Goal: Task Accomplishment & Management: Use online tool/utility

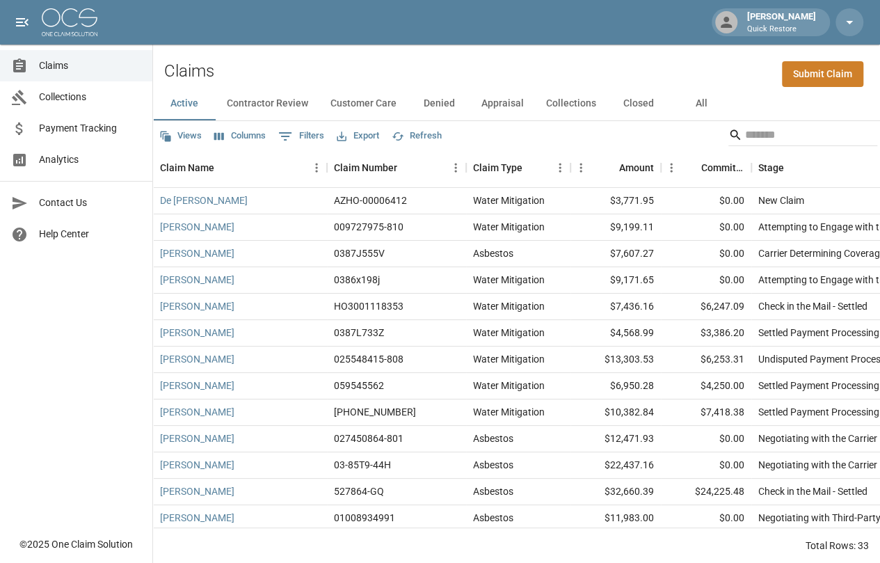
click at [697, 106] on button "All" at bounding box center [701, 103] width 63 height 33
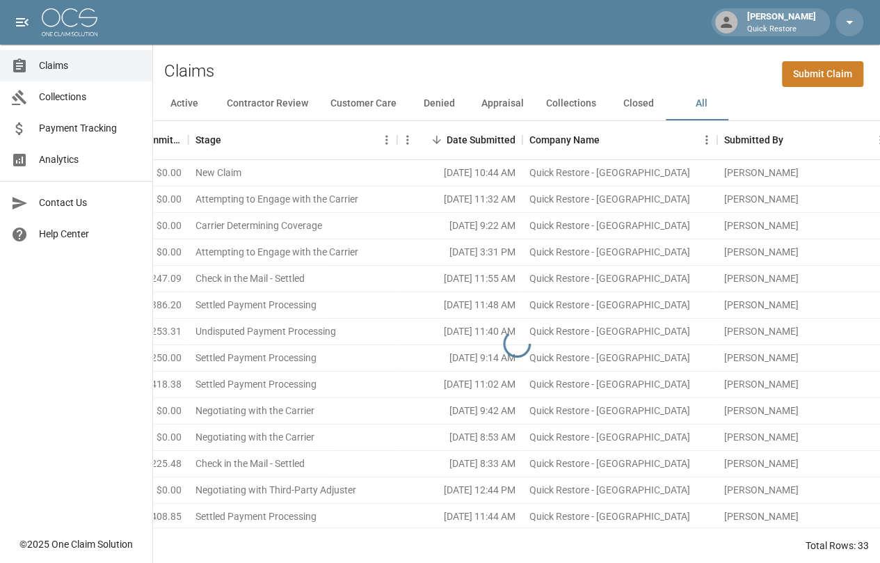
scroll to position [0, 562]
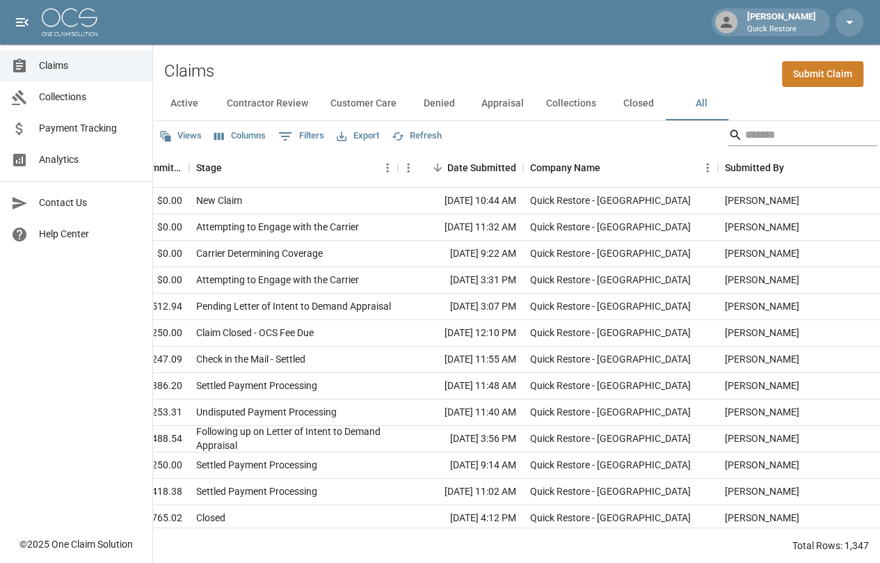
click at [802, 134] on input "Search" at bounding box center [800, 135] width 111 height 22
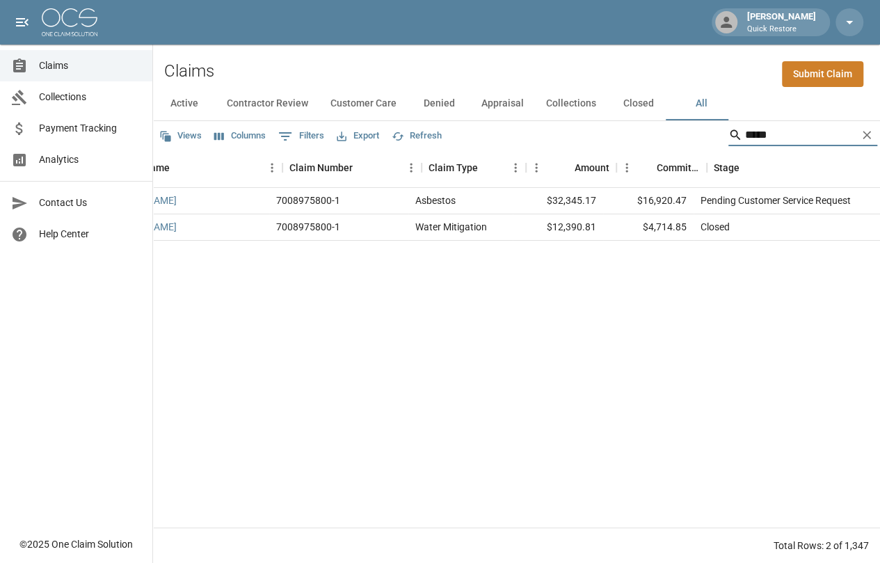
scroll to position [0, 0]
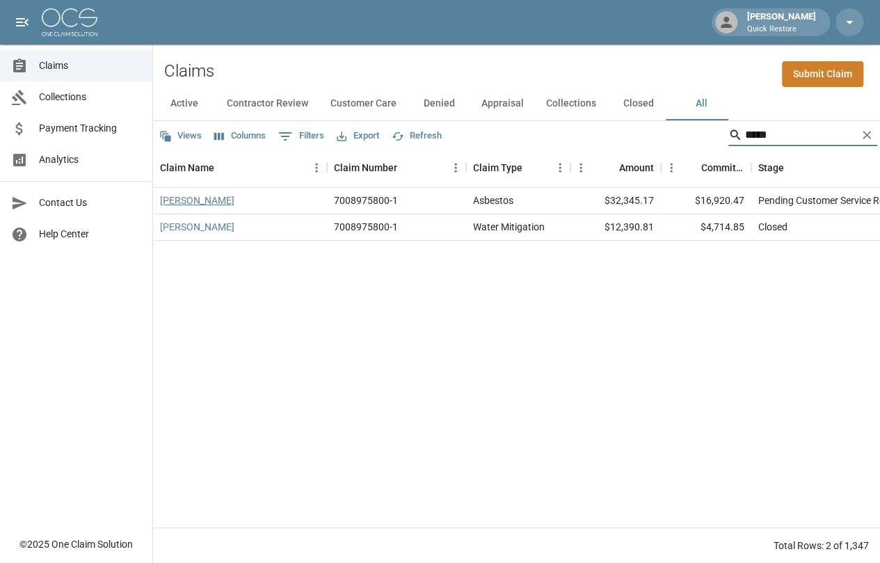
type input "*****"
click at [188, 200] on link "[PERSON_NAME]" at bounding box center [197, 200] width 74 height 14
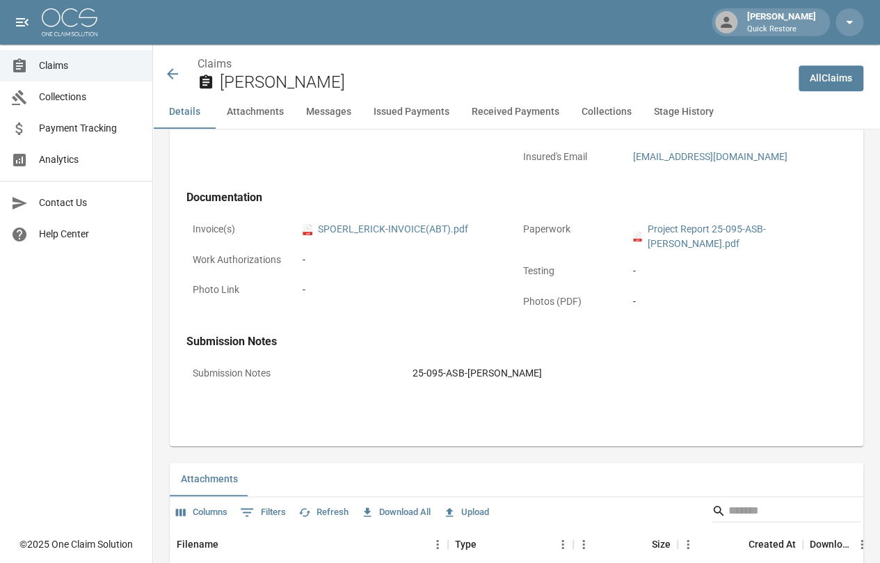
scroll to position [487, 0]
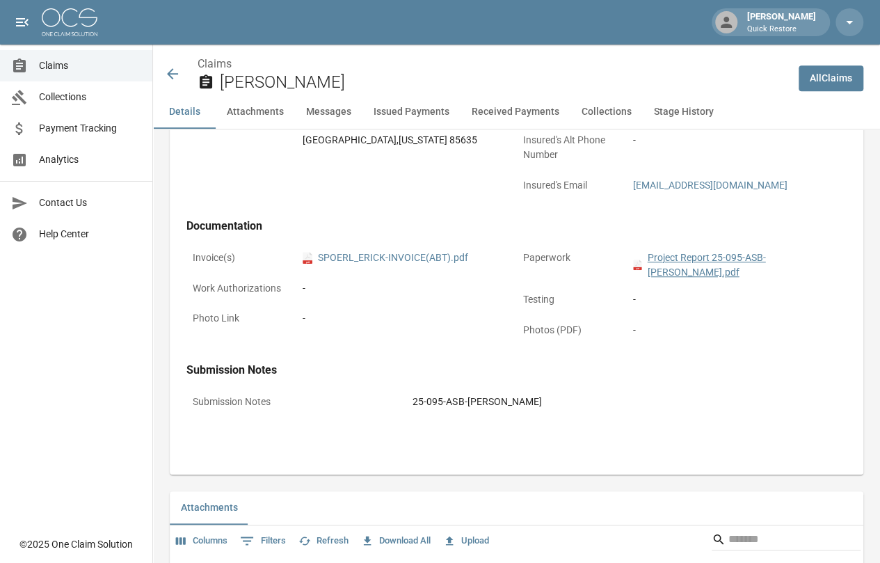
click at [691, 256] on link "pdf Project Report 25-095-ASB-[PERSON_NAME].pdf" at bounding box center [736, 265] width 207 height 29
